Goal: Task Accomplishment & Management: Use online tool/utility

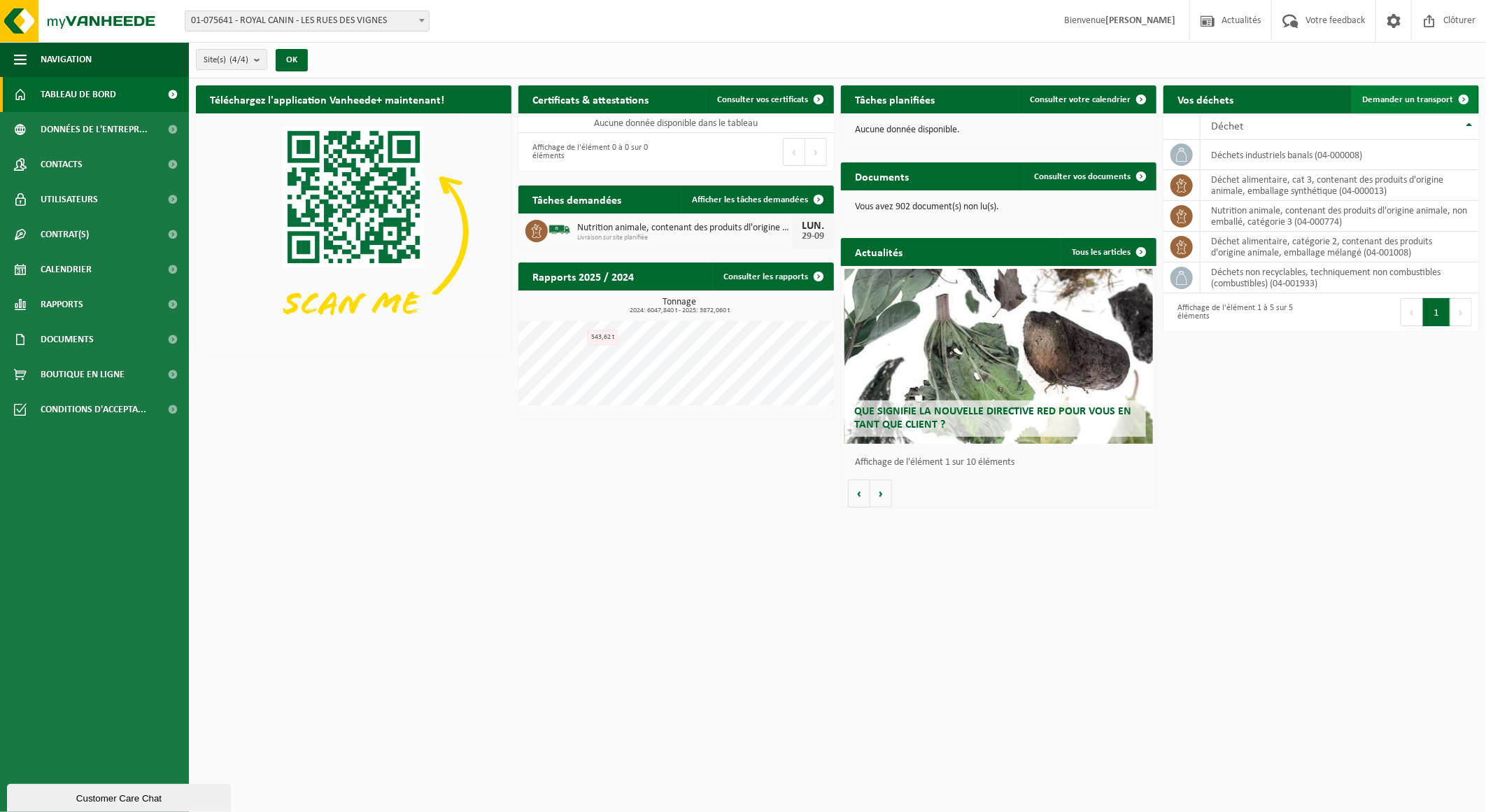
click at [1383, 98] on span "Demander un transport" at bounding box center [1407, 100] width 91 height 9
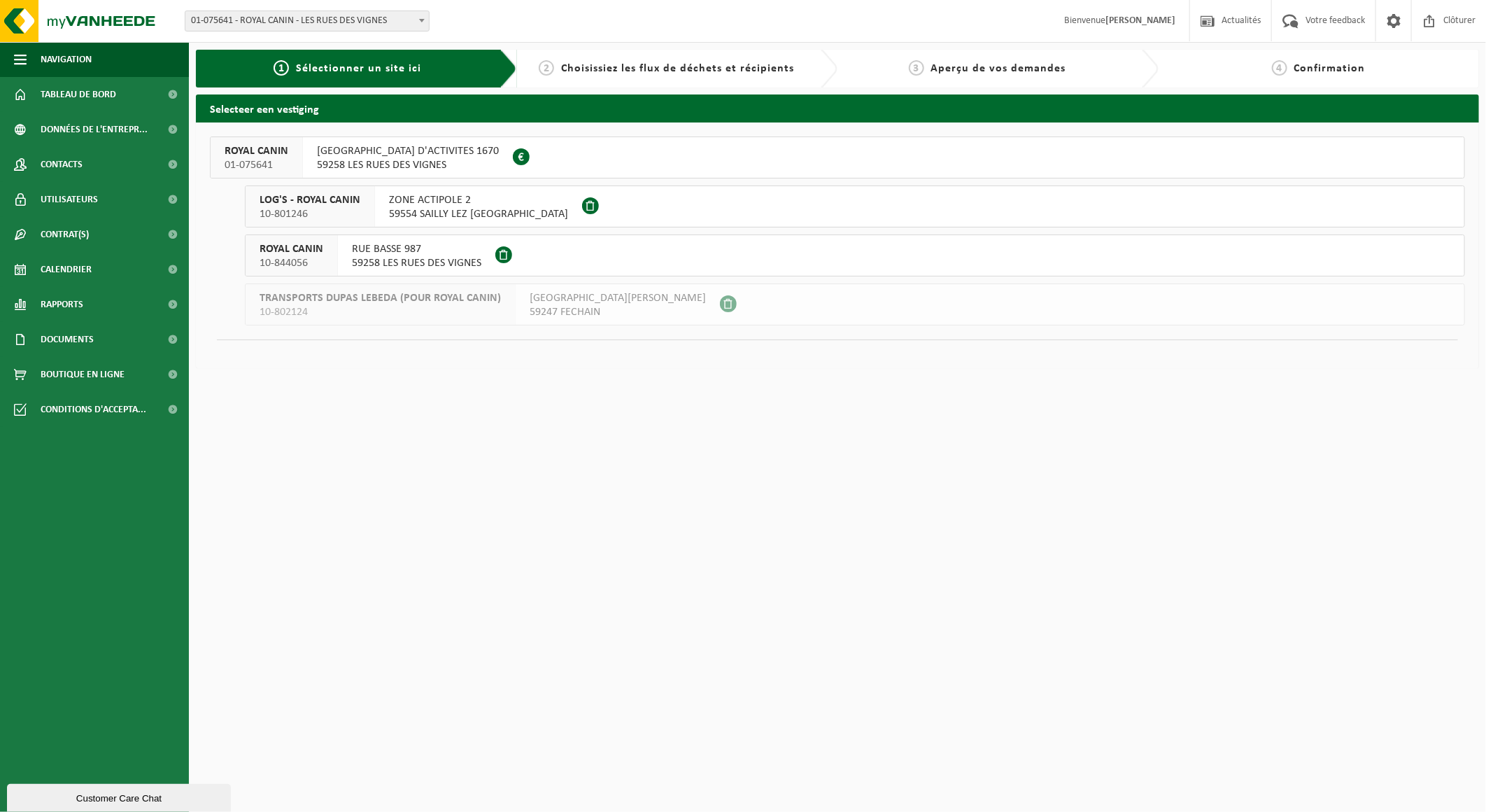
click at [383, 156] on span "RUE HAUTE ZONE D'ACTIVITES 1670" at bounding box center [408, 151] width 182 height 14
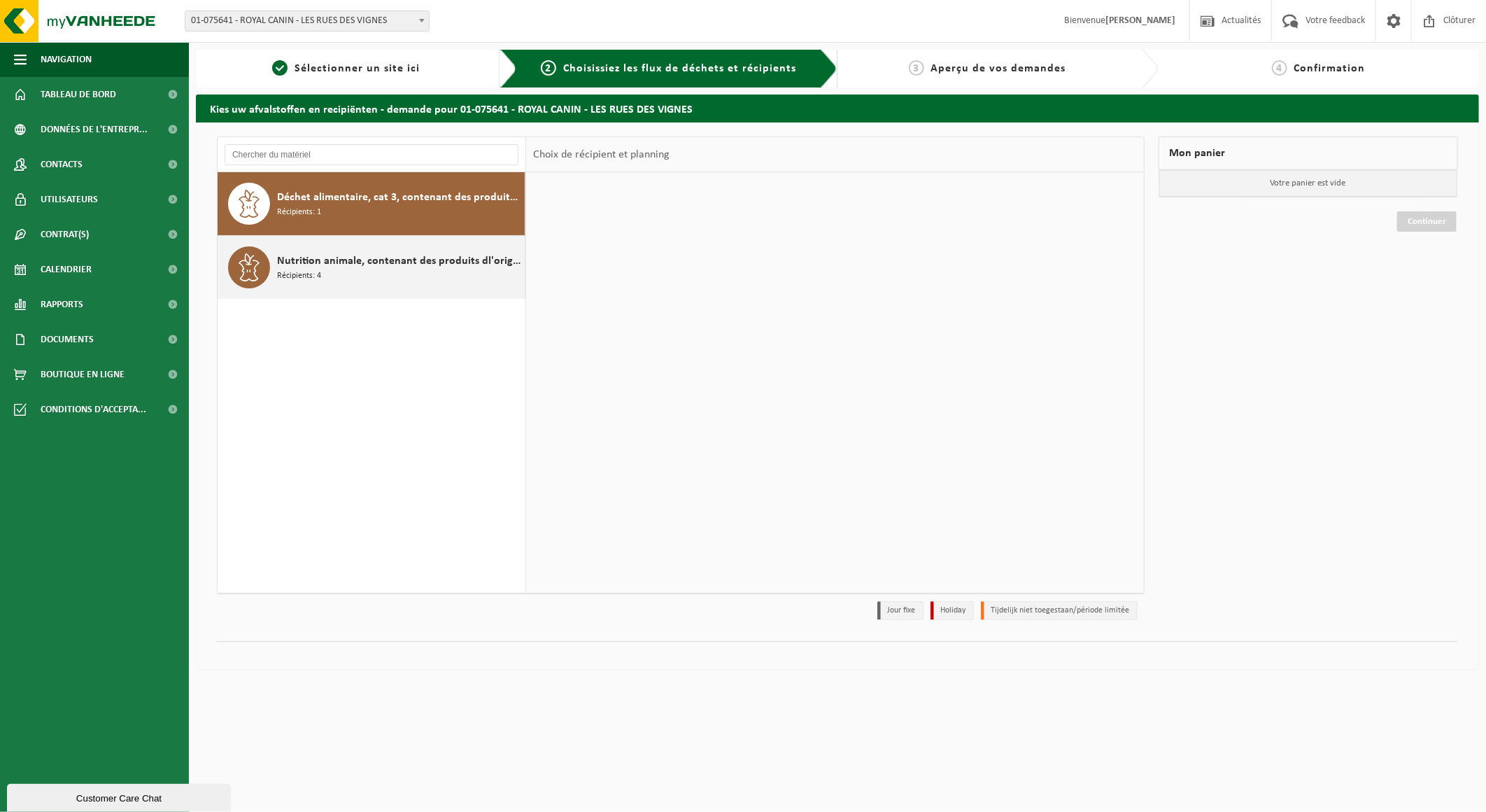
click at [399, 271] on div "Nutrition animale, contenant des produits dl'origine animale, non emballé, caté…" at bounding box center [399, 267] width 244 height 42
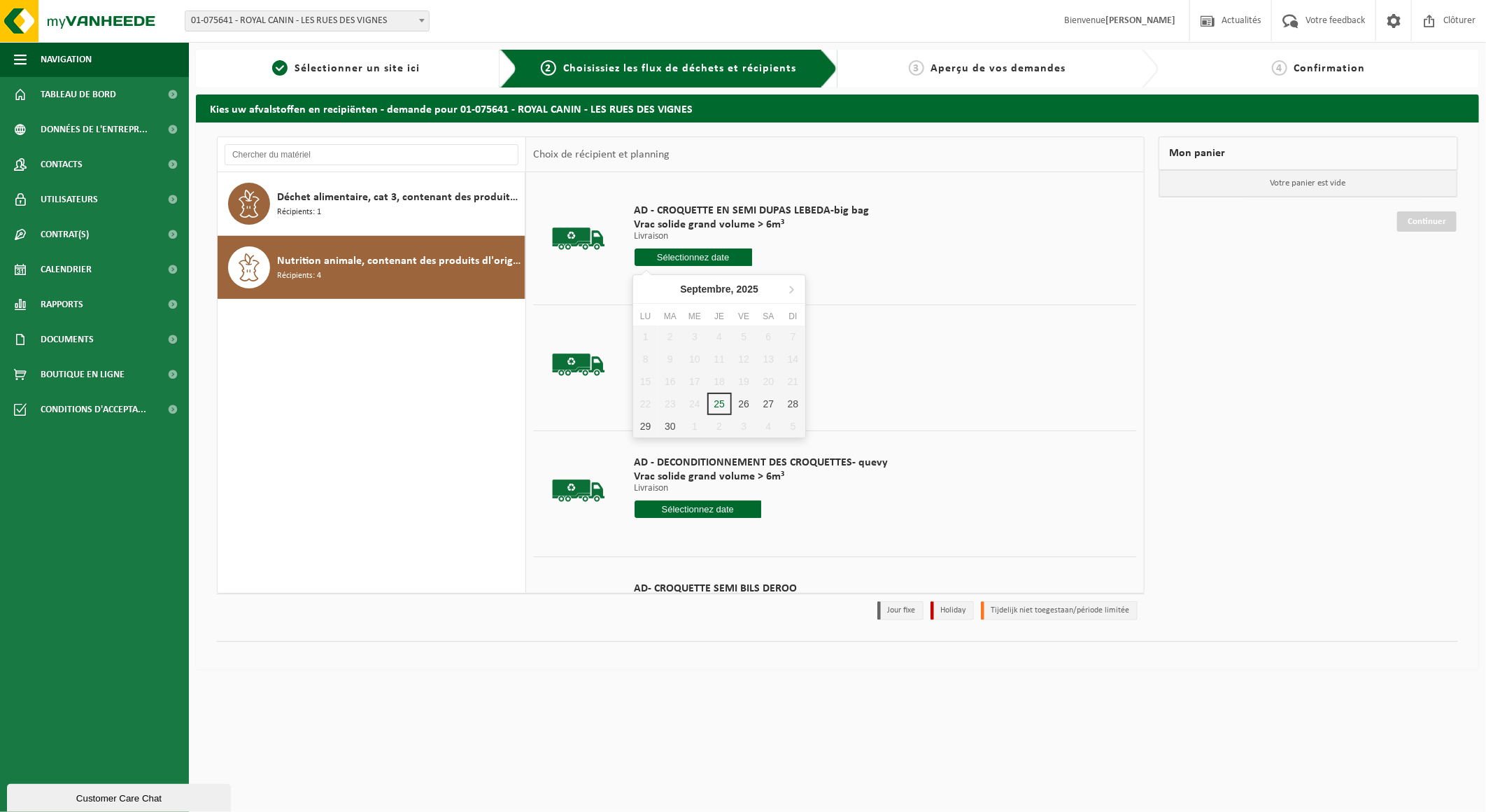
click at [716, 253] on input "text" at bounding box center [693, 257] width 118 height 18
click at [669, 423] on div "30" at bounding box center [670, 426] width 25 height 22
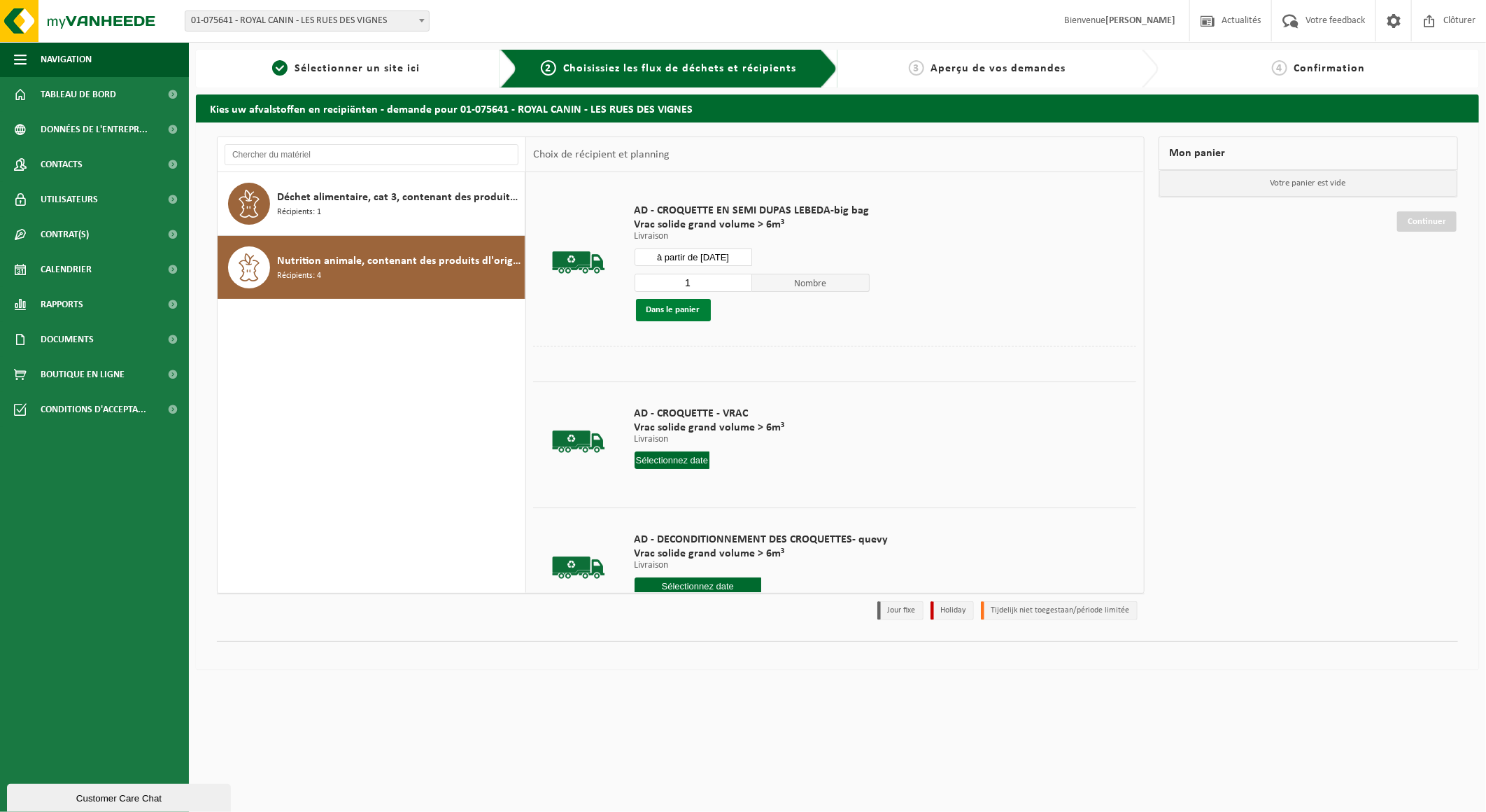
click at [684, 313] on button "Dans le panier" at bounding box center [673, 310] width 75 height 22
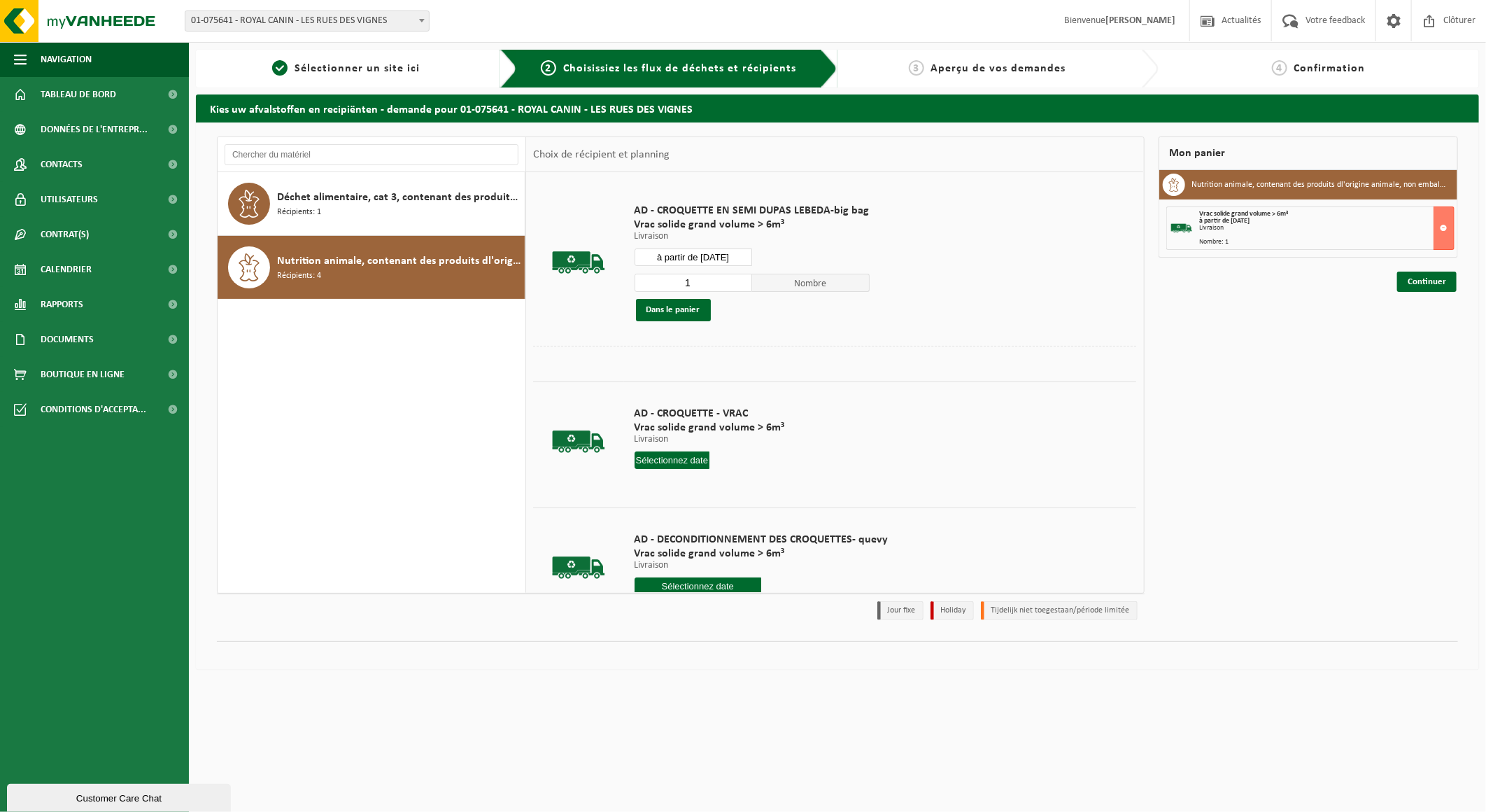
click at [738, 256] on input "à partir de 2025-09-30" at bounding box center [693, 257] width 118 height 18
click at [690, 423] on div "1" at bounding box center [695, 426] width 25 height 22
click at [682, 311] on button "Dans le panier" at bounding box center [673, 310] width 75 height 22
click at [741, 254] on input "à partir de 2025-10-01" at bounding box center [693, 257] width 118 height 18
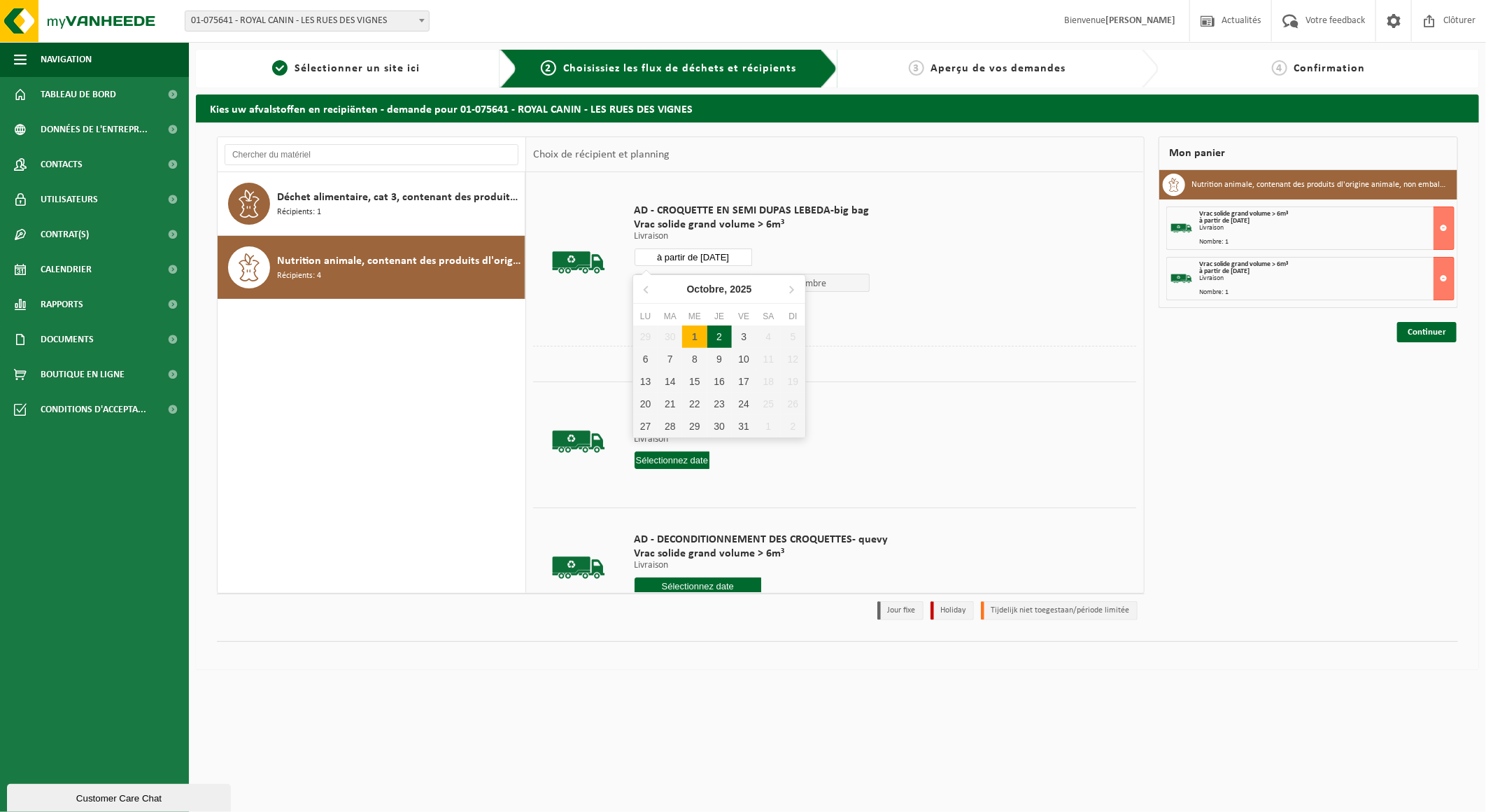
click at [724, 336] on div "2" at bounding box center [720, 336] width 25 height 22
click at [675, 308] on button "Dans le panier" at bounding box center [673, 310] width 75 height 22
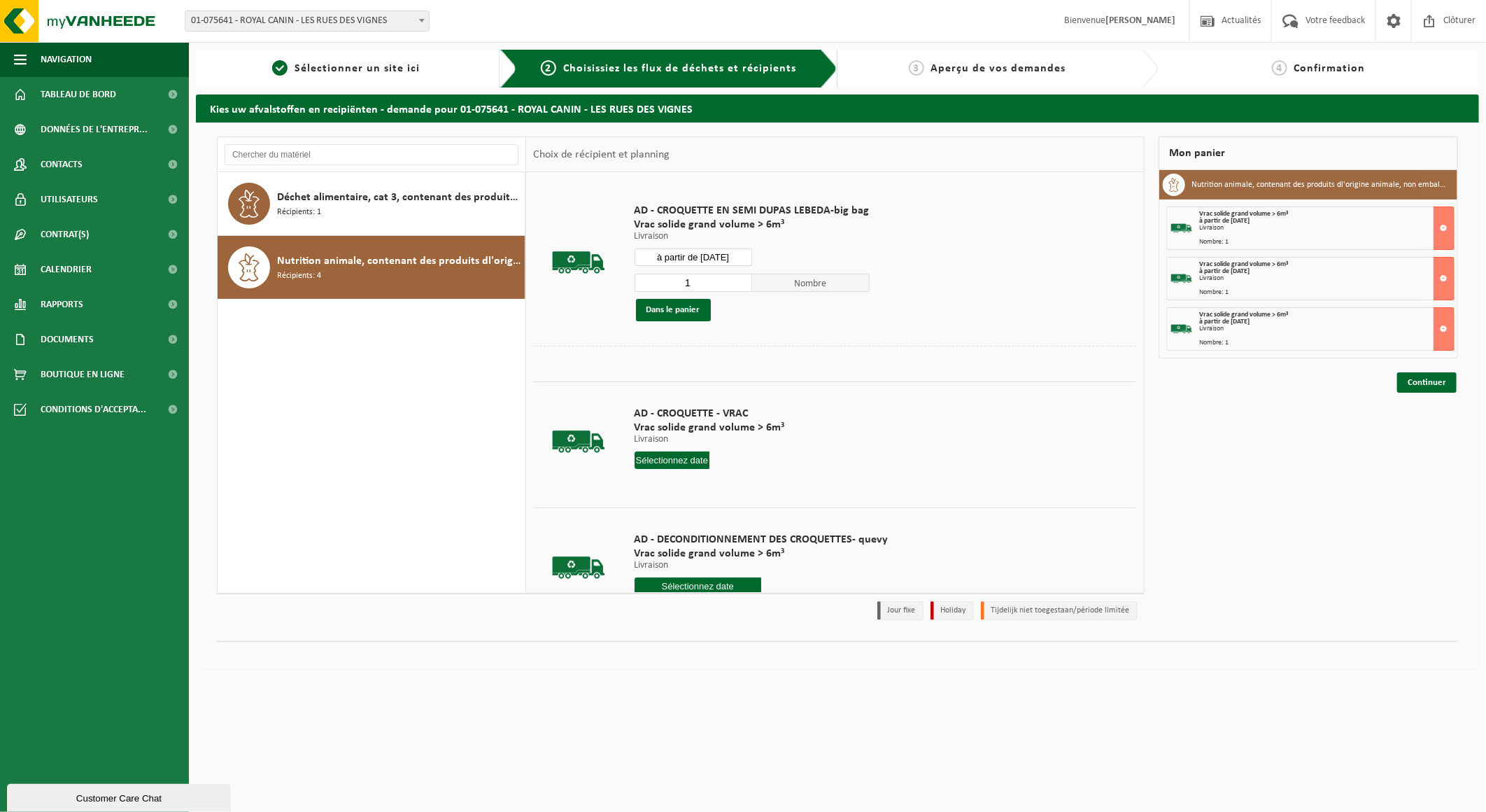
click at [735, 259] on input "à partir de 2025-10-02" at bounding box center [693, 257] width 118 height 18
click at [741, 338] on div "3" at bounding box center [745, 336] width 25 height 22
click at [689, 312] on button "Dans le panier" at bounding box center [673, 310] width 75 height 22
click at [739, 256] on input "à partir de 2025-10-03" at bounding box center [693, 257] width 118 height 18
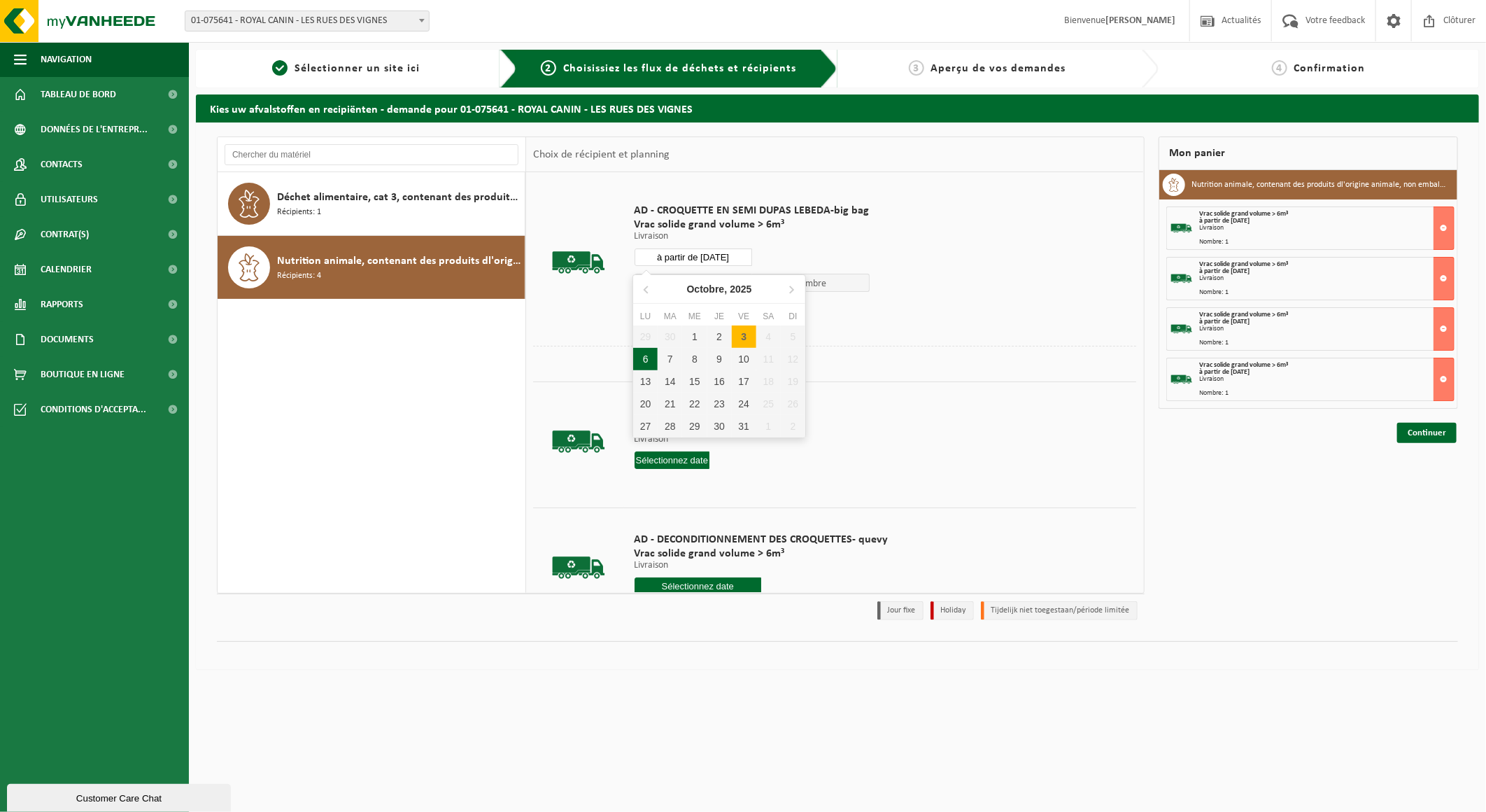
click at [647, 359] on div "6" at bounding box center [645, 359] width 25 height 22
type input "à partir de 2025-10-06"
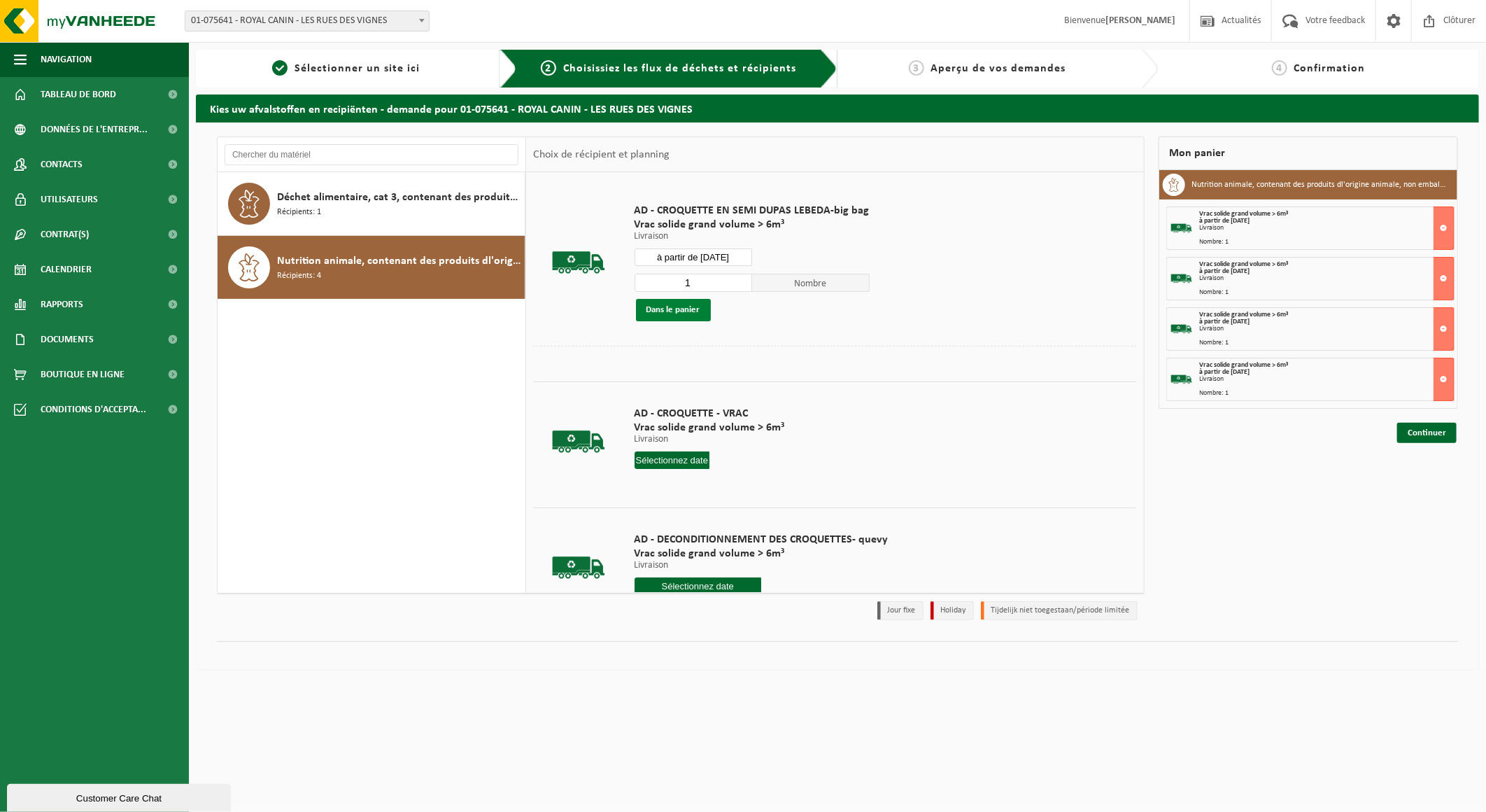
click at [656, 310] on button "Dans le panier" at bounding box center [673, 310] width 75 height 22
click at [1412, 480] on link "Continuer" at bounding box center [1427, 483] width 60 height 20
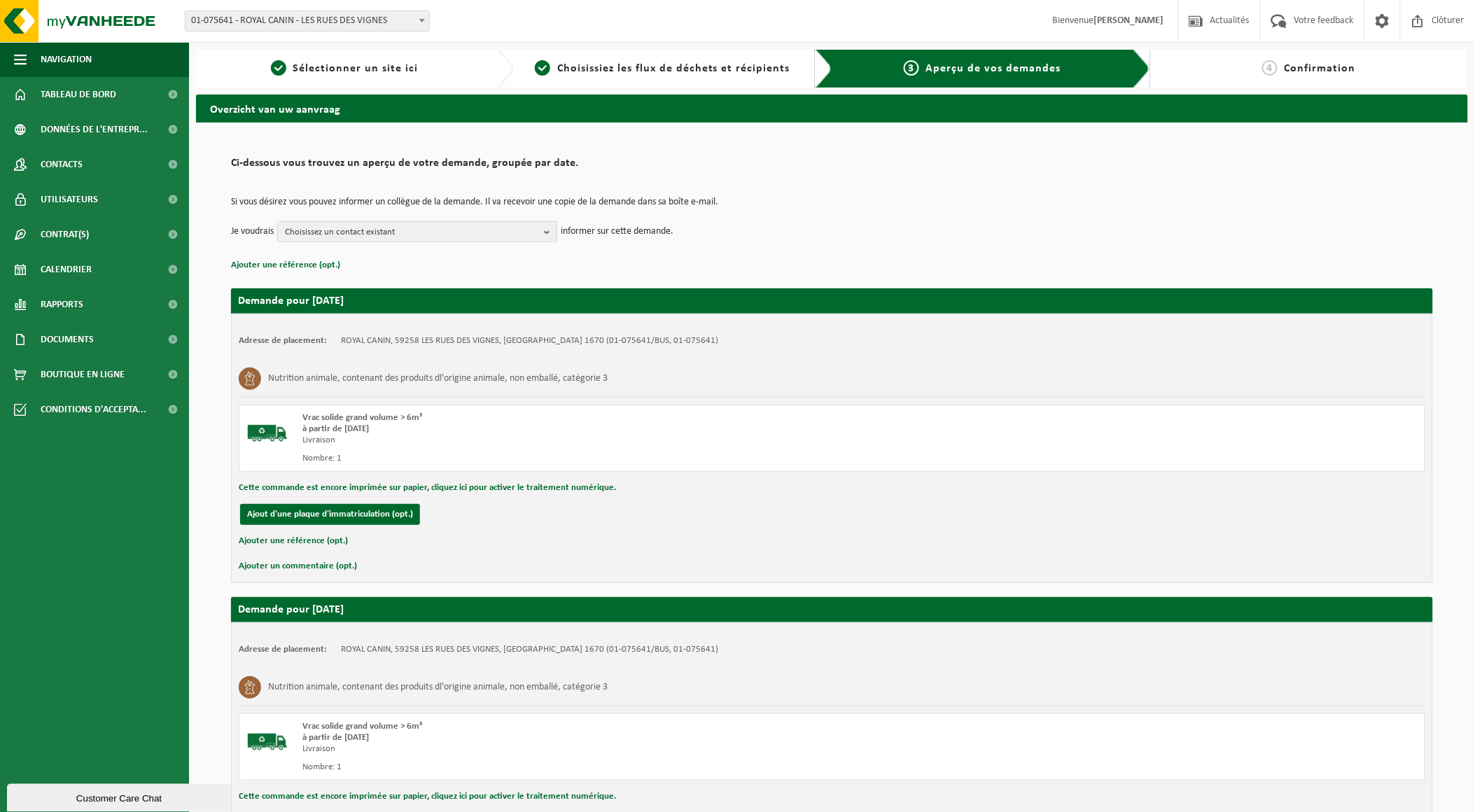
click at [378, 232] on span "Choisissez un contact existant" at bounding box center [412, 232] width 253 height 21
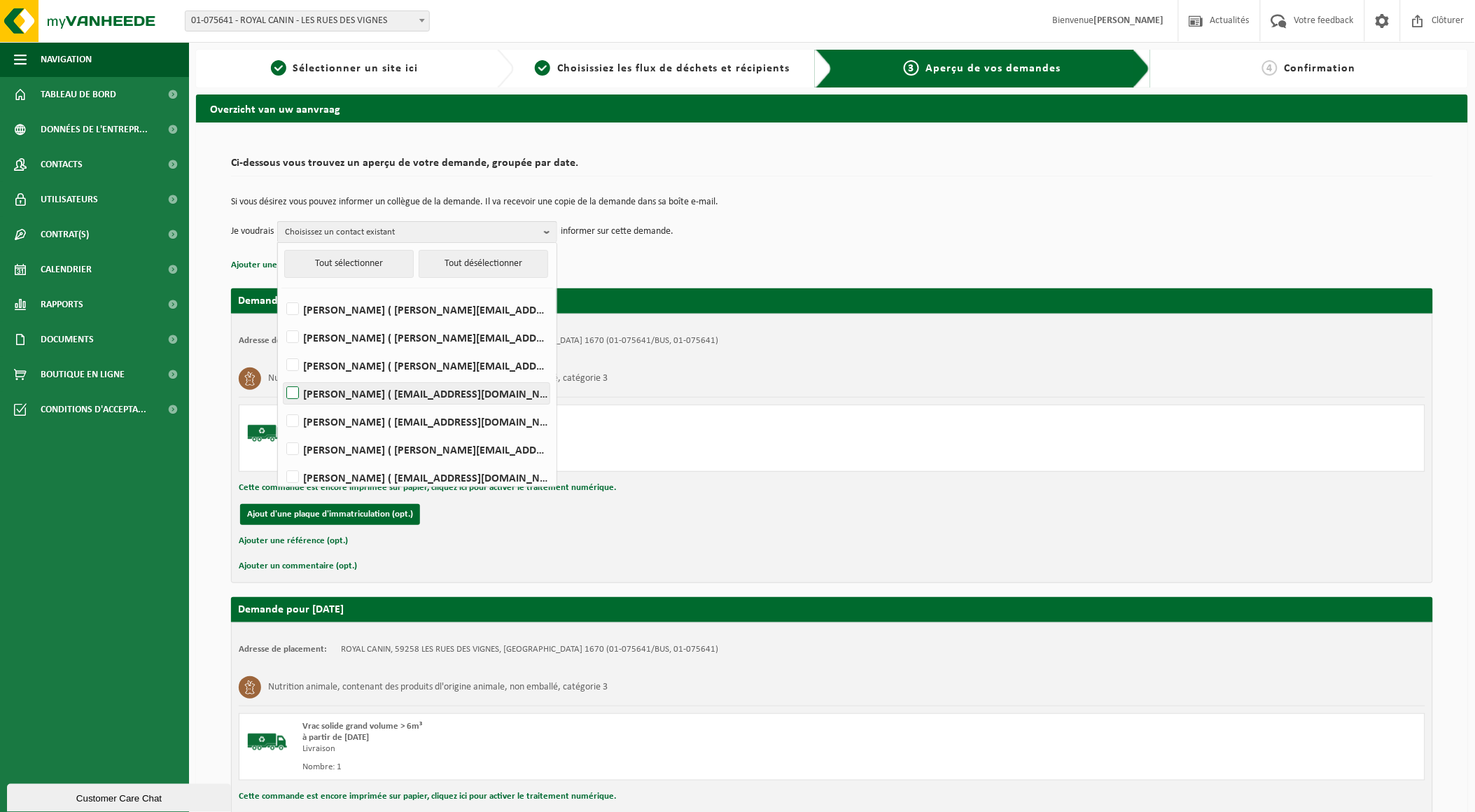
click at [337, 394] on label "Damien Normand ( dnormand@dupaslebeda.eu )" at bounding box center [416, 393] width 266 height 21
click at [281, 376] on input "Damien Normand ( dnormand@dupaslebeda.eu )" at bounding box center [281, 375] width 1 height 1
checkbox input "true"
click at [881, 221] on td "Je voudrais Damien Normand Tout sélectionner Tout désélectionner KEVIN DEL FABR…" at bounding box center [832, 231] width 1202 height 21
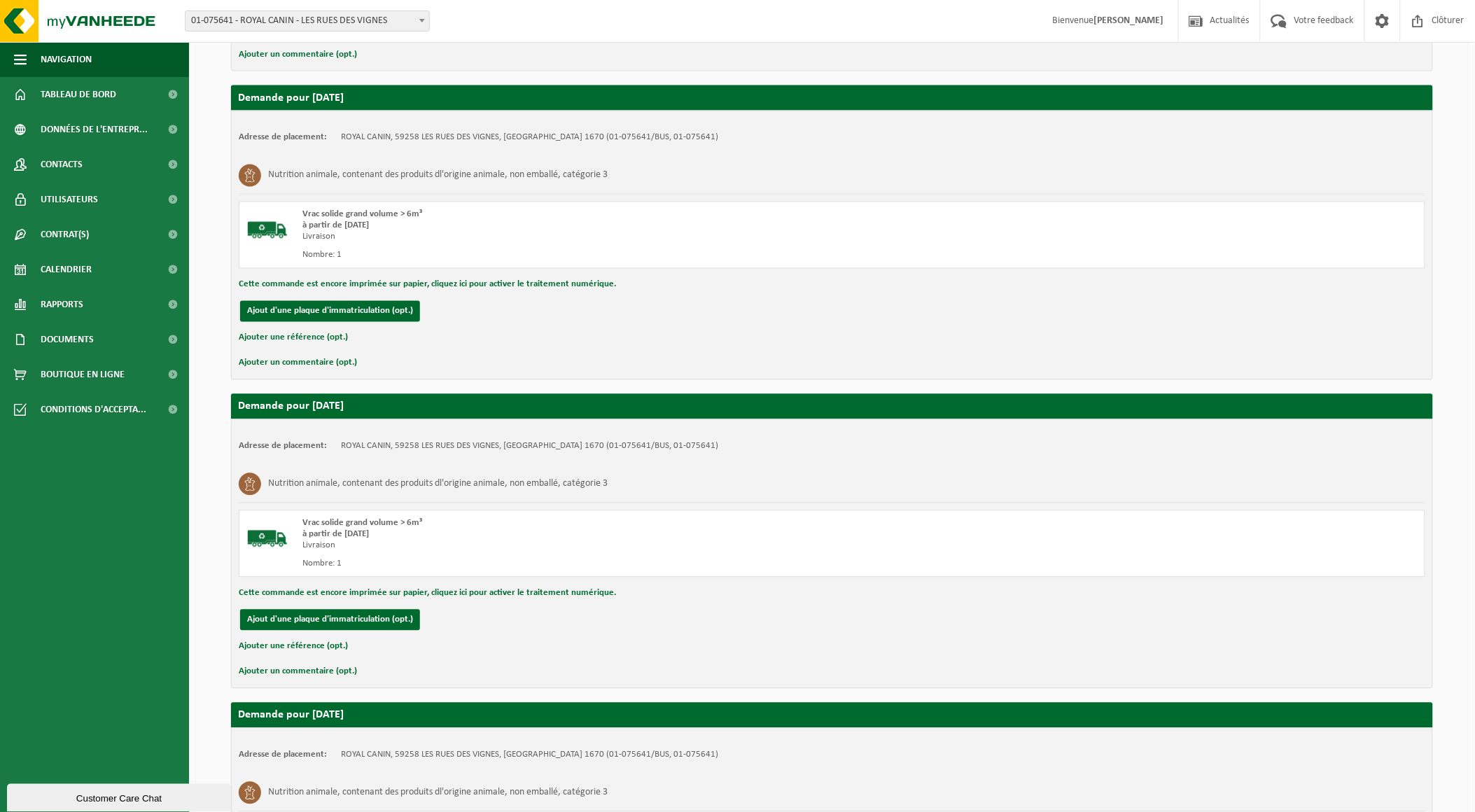
scroll to position [1079, 0]
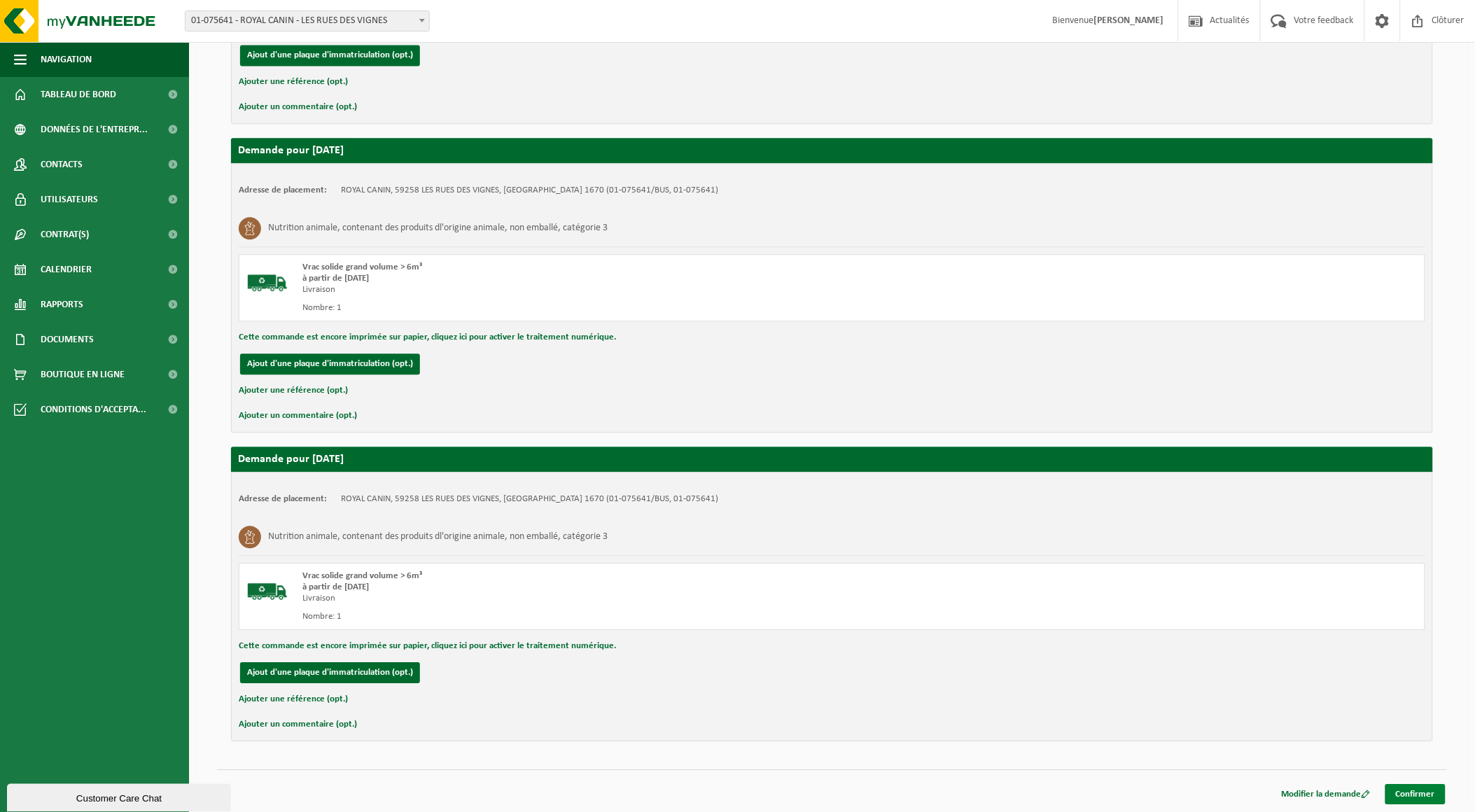
click at [1413, 795] on link "Confirmer" at bounding box center [1415, 794] width 60 height 20
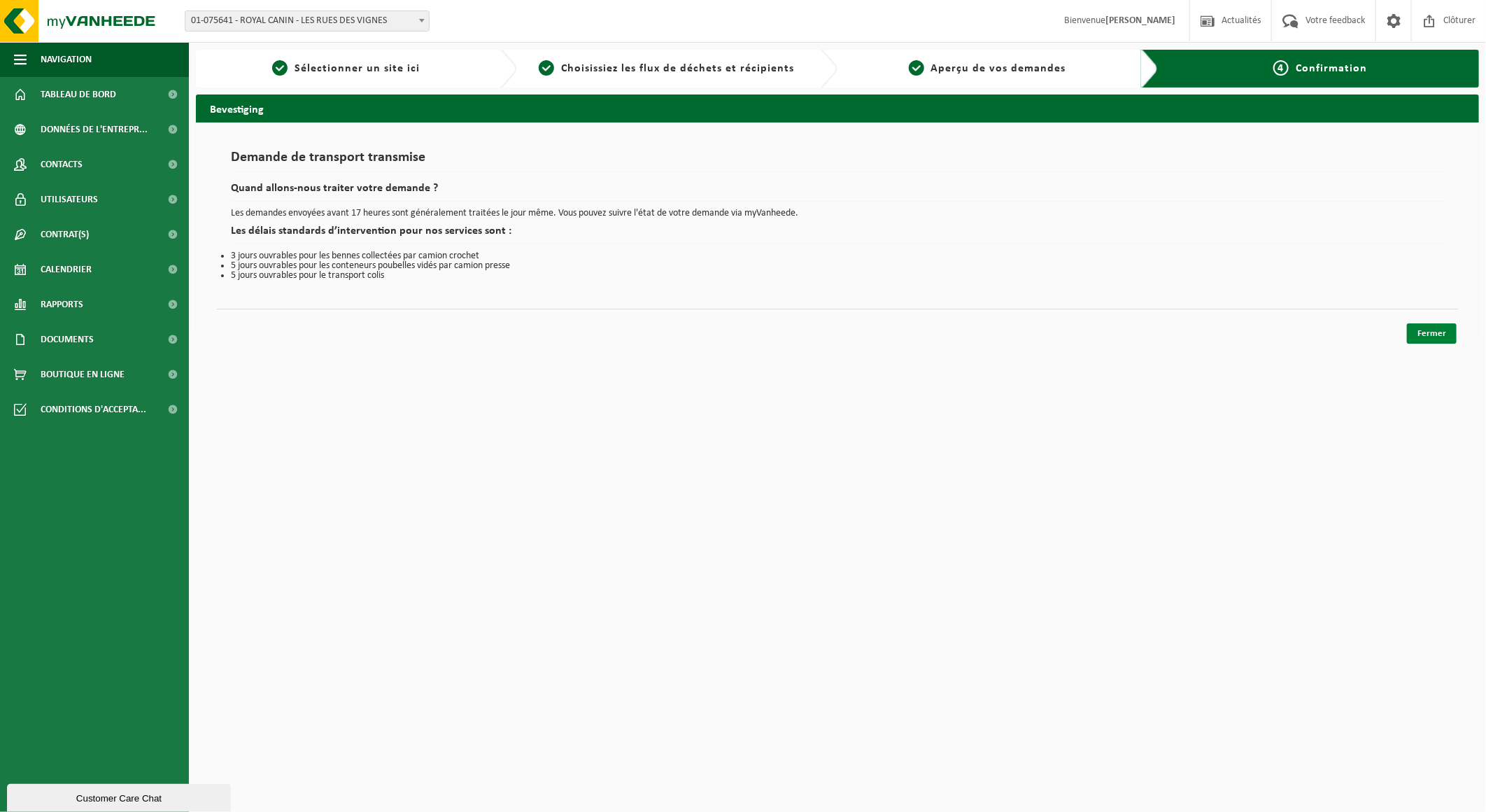
click at [1450, 331] on link "Fermer" at bounding box center [1432, 333] width 50 height 20
